Goal: Find specific page/section: Find specific page/section

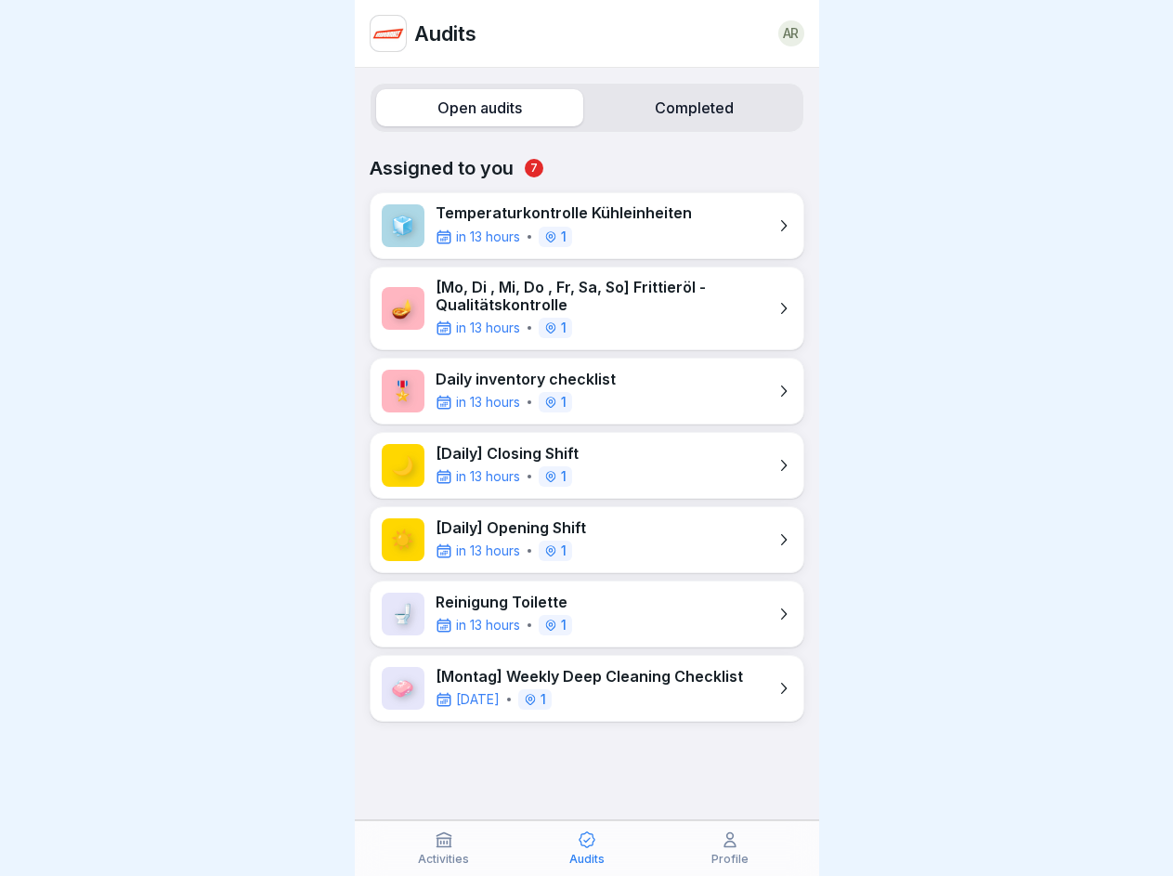
click at [476, 108] on label "Open audits" at bounding box center [479, 107] width 207 height 37
click at [682, 108] on label "Completed" at bounding box center [694, 107] width 207 height 37
click at [444, 848] on icon at bounding box center [444, 840] width 19 height 19
click at [587, 848] on icon at bounding box center [587, 840] width 19 height 19
click at [730, 848] on icon at bounding box center [730, 840] width 19 height 19
